Goal: Task Accomplishment & Management: Complete application form

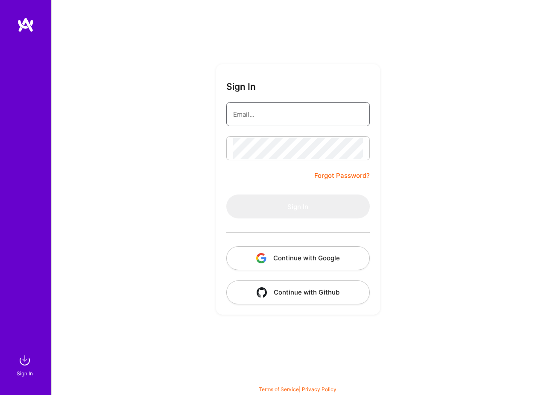
click at [303, 110] on input "email" at bounding box center [298, 114] width 130 height 22
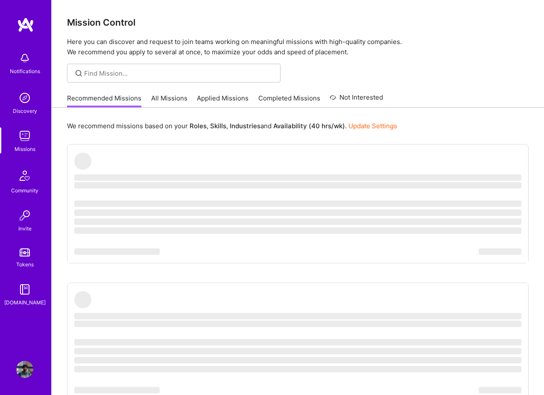
click at [176, 100] on link "All Missions" at bounding box center [169, 101] width 36 height 14
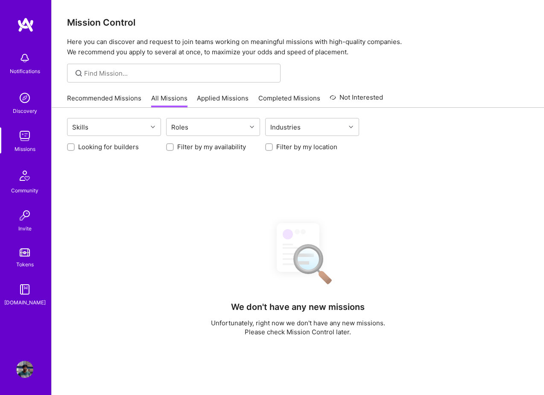
click at [223, 104] on link "Applied Missions" at bounding box center [223, 101] width 52 height 14
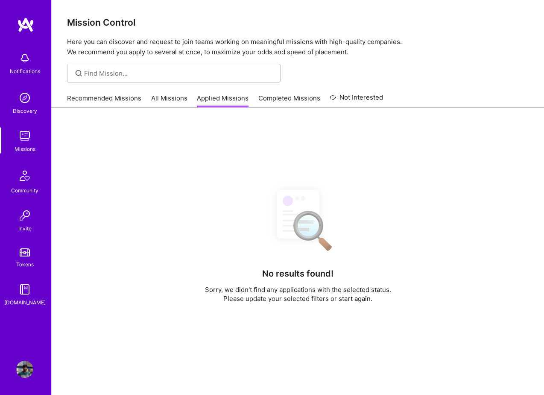
click at [273, 103] on link "Completed Missions" at bounding box center [290, 101] width 62 height 14
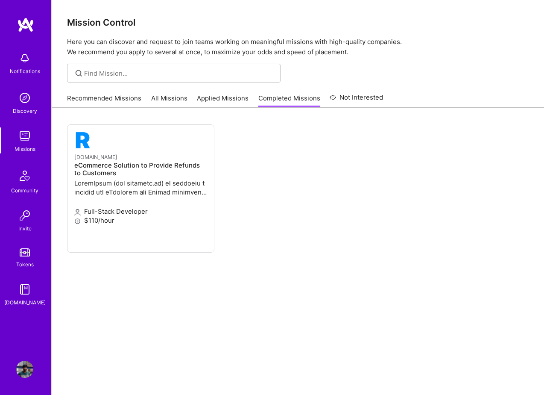
click at [217, 100] on link "Applied Missions" at bounding box center [223, 101] width 52 height 14
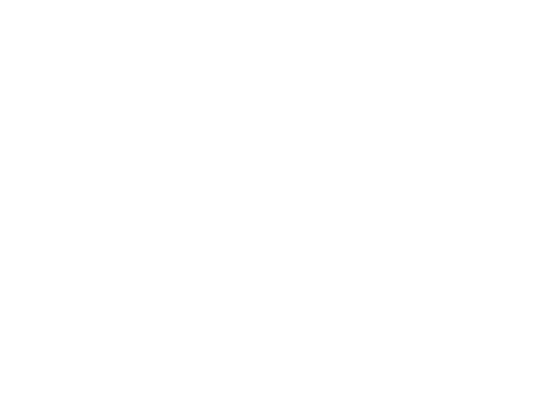
click at [0, 0] on link "[DOMAIN_NAME] AI Solutions Are you a technical leader who excels at both managi…" at bounding box center [0, 0] width 0 height 0
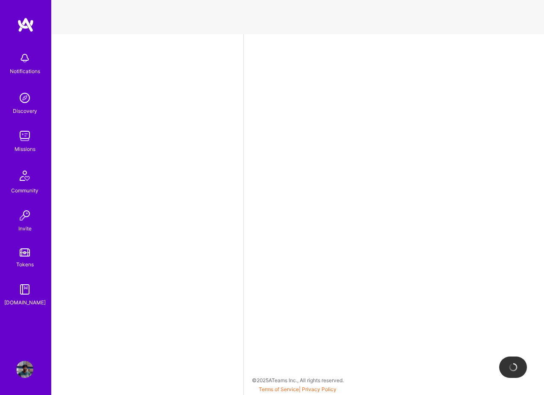
select select "GB"
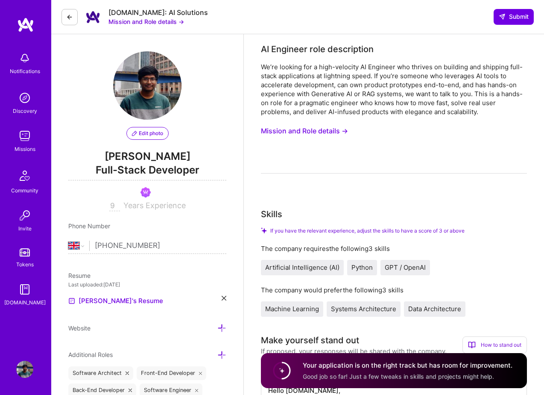
click at [144, 21] on button "Mission and Role details →" at bounding box center [147, 21] width 76 height 9
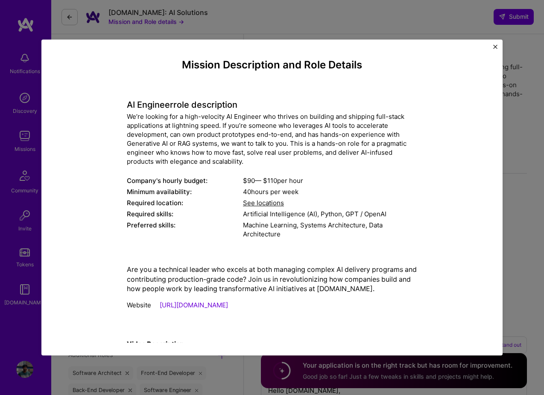
click at [494, 45] on img "Close" at bounding box center [496, 46] width 4 height 4
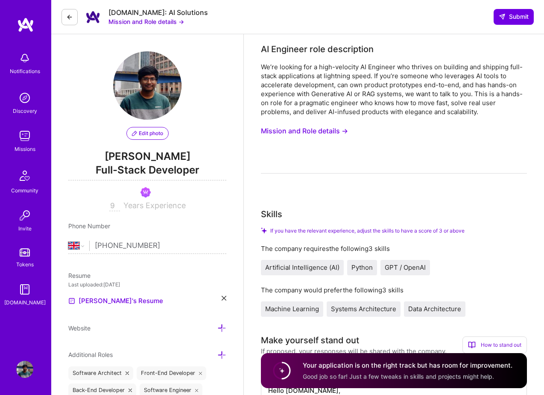
click at [317, 133] on button "Mission and Role details →" at bounding box center [304, 131] width 87 height 16
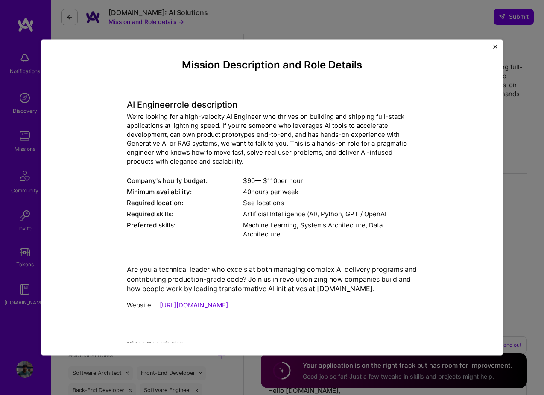
click at [496, 46] on img "Close" at bounding box center [496, 46] width 4 height 4
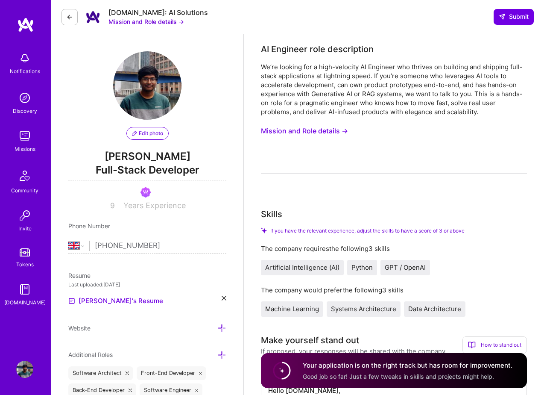
click at [71, 14] on icon at bounding box center [69, 17] width 7 height 7
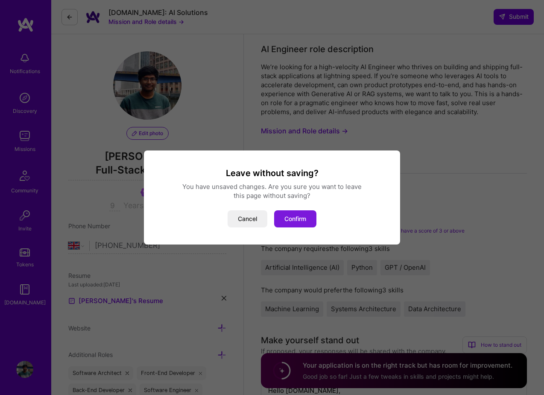
click at [296, 217] on button "Confirm" at bounding box center [295, 218] width 42 height 17
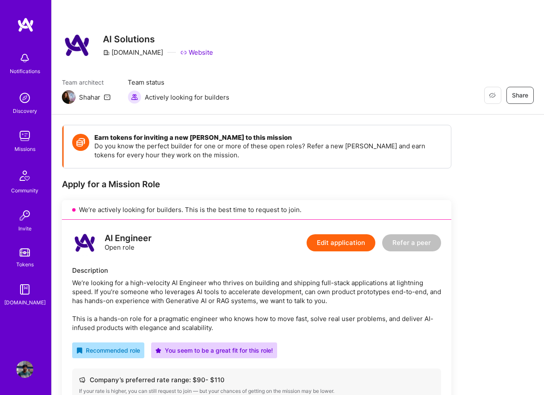
click at [136, 239] on div "AI Engineer" at bounding box center [128, 238] width 47 height 9
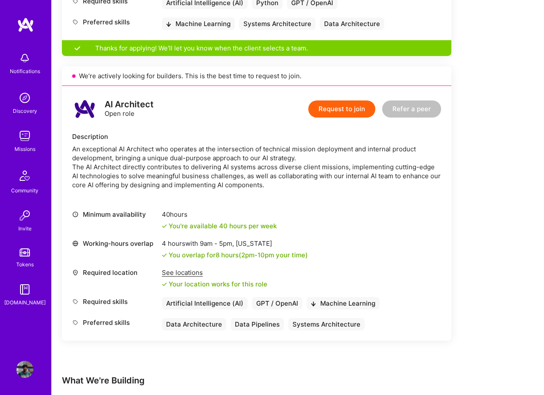
scroll to position [474, 0]
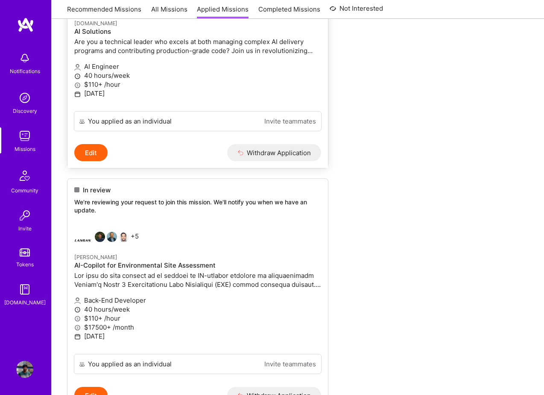
scroll to position [223, 0]
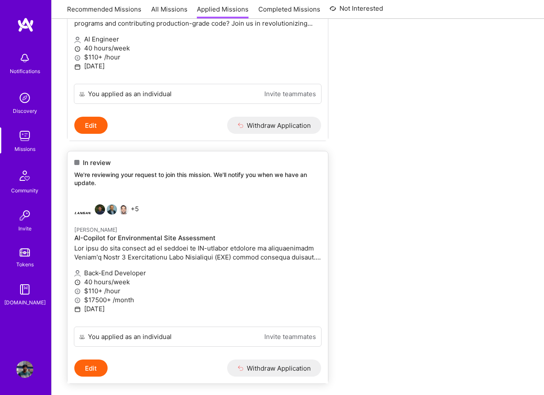
click at [81, 212] on img at bounding box center [82, 212] width 17 height 17
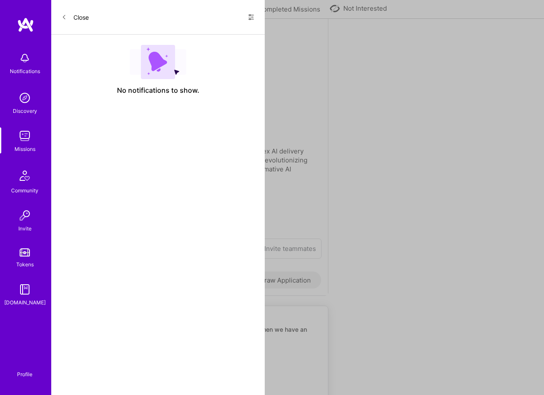
select select "GB"
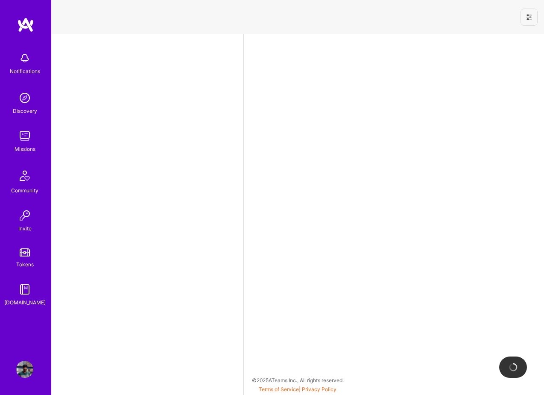
select select "GB"
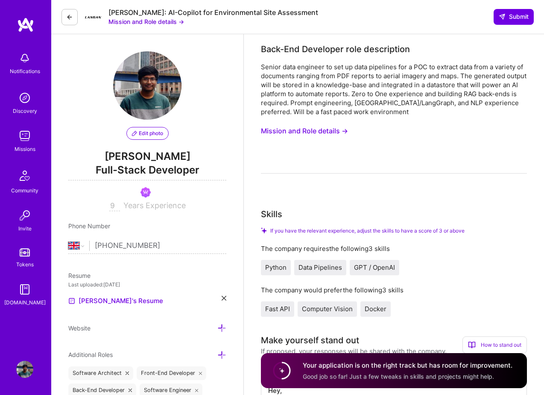
click at [89, 17] on img at bounding box center [93, 17] width 17 height 17
click at [70, 15] on icon at bounding box center [69, 17] width 7 height 7
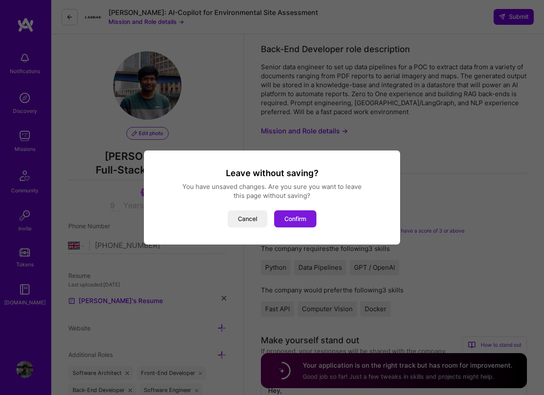
click at [297, 217] on button "Confirm" at bounding box center [295, 218] width 42 height 17
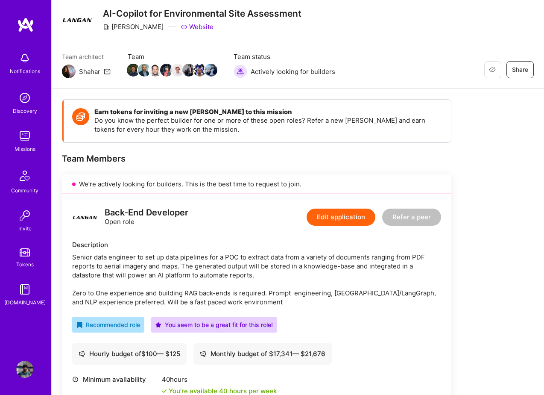
scroll to position [29, 0]
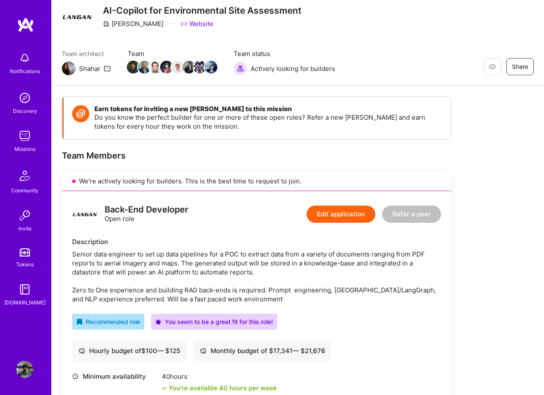
click at [181, 25] on link "Website" at bounding box center [197, 23] width 33 height 9
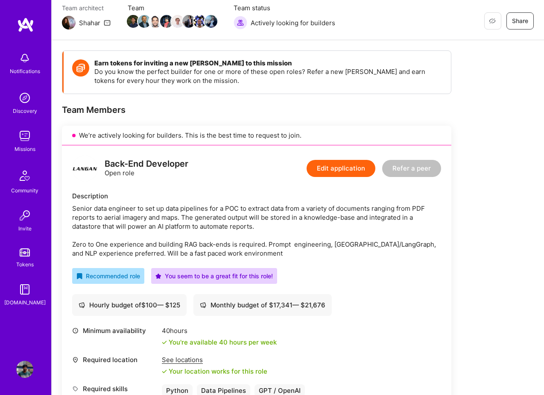
scroll to position [0, 0]
